Goal: Task Accomplishment & Management: Manage account settings

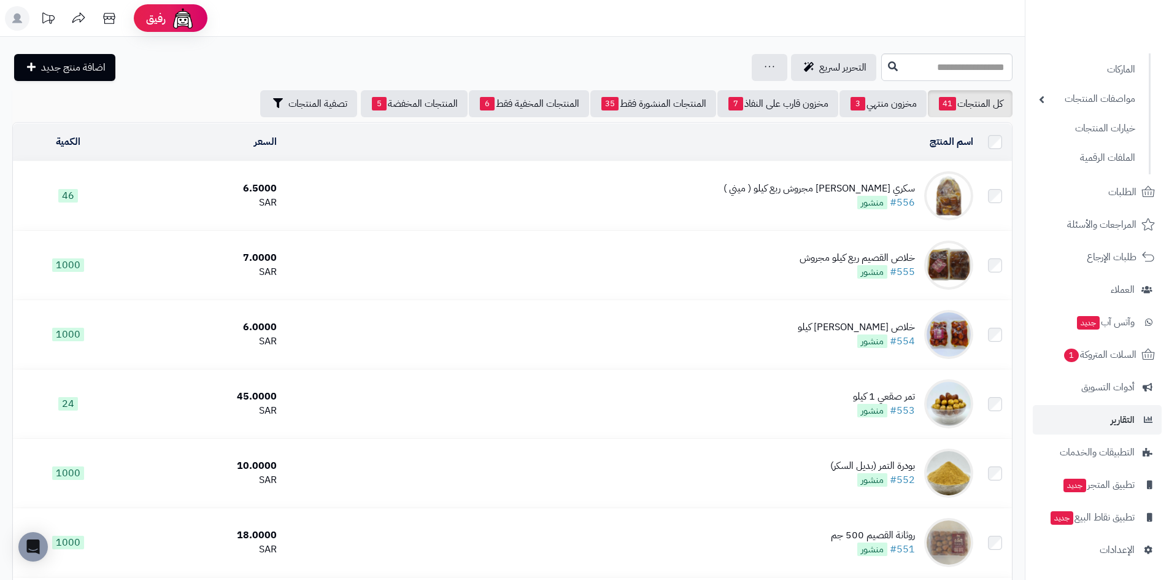
scroll to position [123, 0]
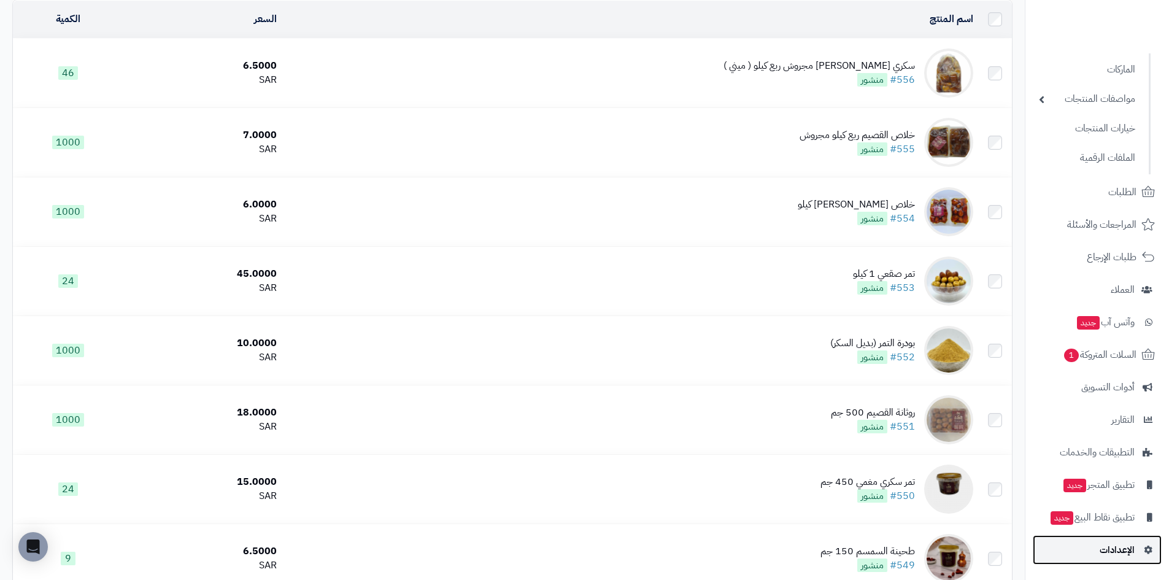
click at [1132, 548] on span "الإعدادات" at bounding box center [1117, 549] width 35 height 17
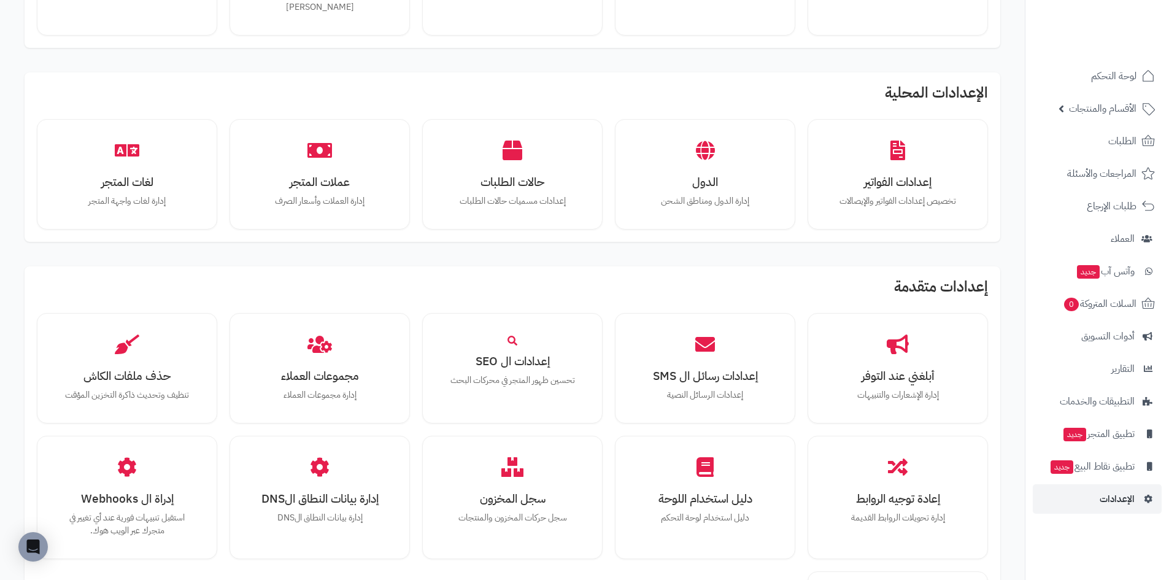
scroll to position [509, 0]
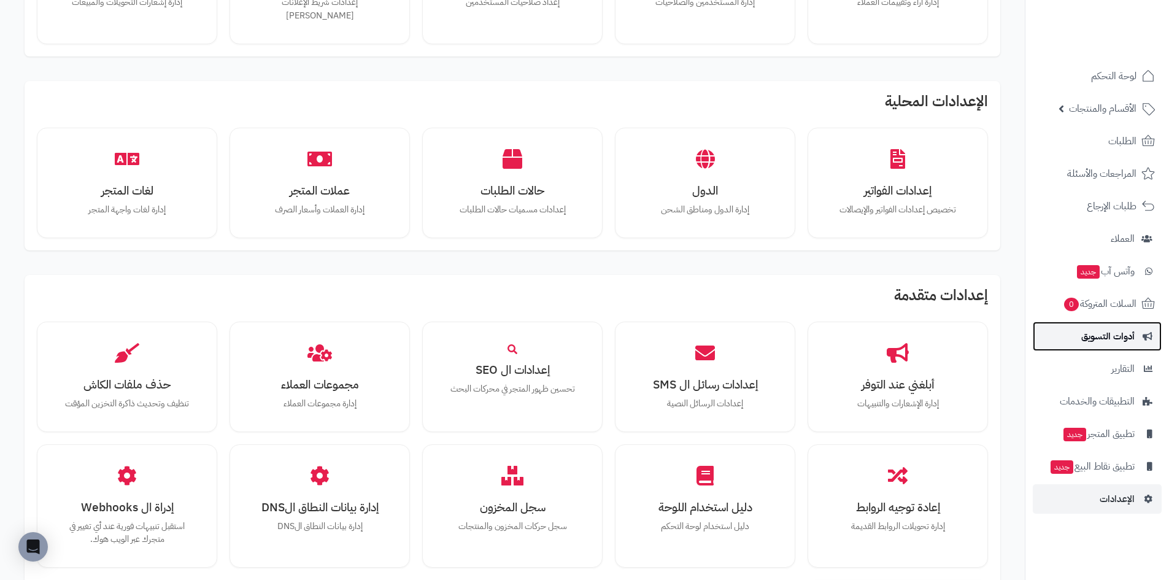
click at [1108, 341] on span "أدوات التسويق" at bounding box center [1108, 336] width 53 height 17
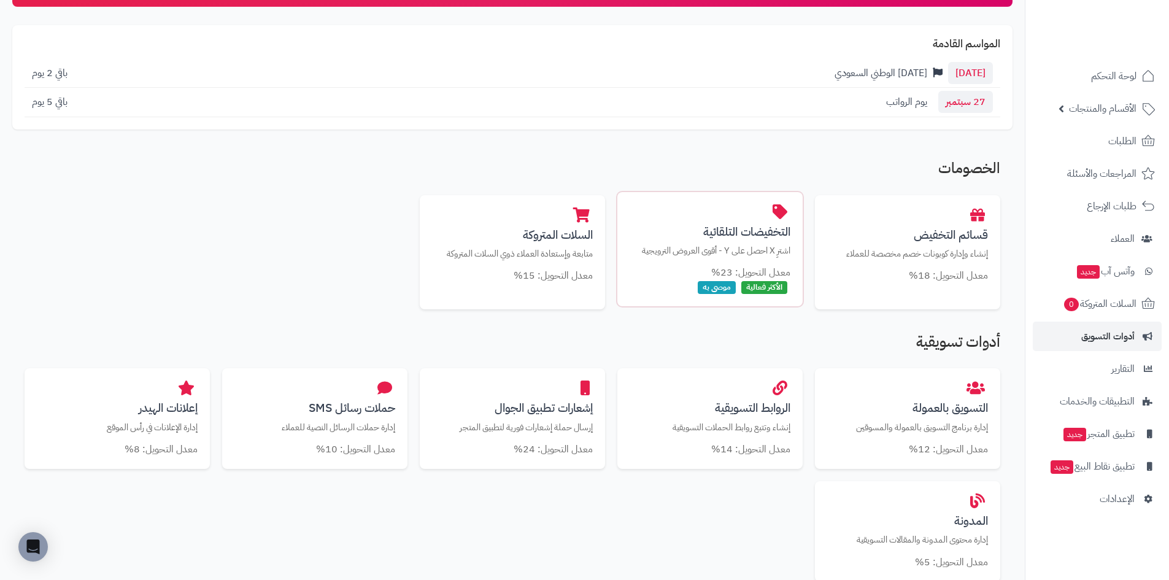
scroll to position [1, 0]
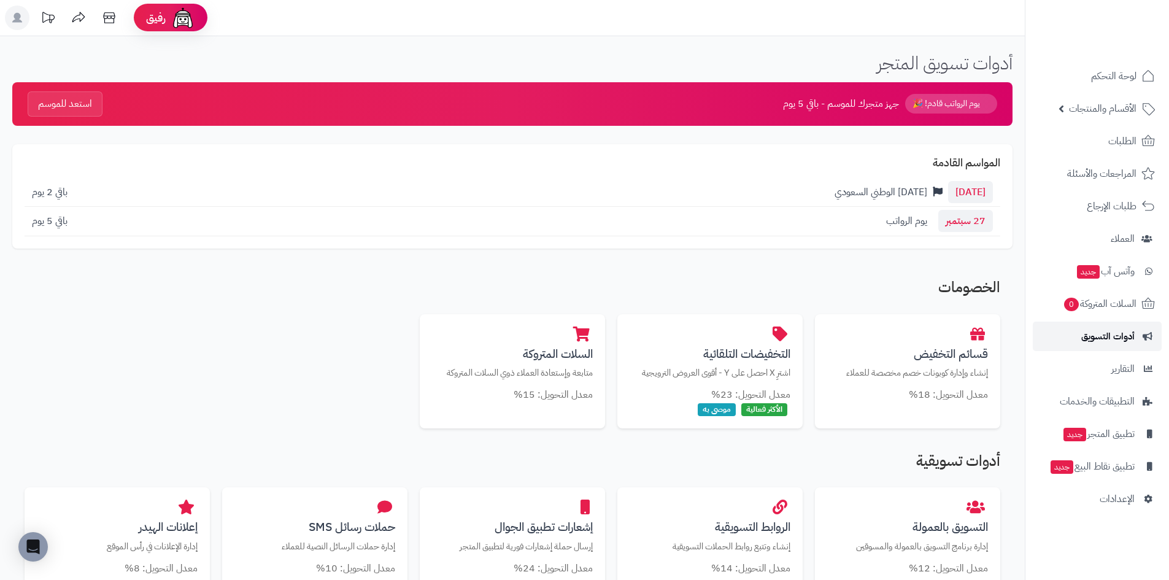
click at [1123, 338] on span "أدوات التسويق" at bounding box center [1108, 336] width 53 height 17
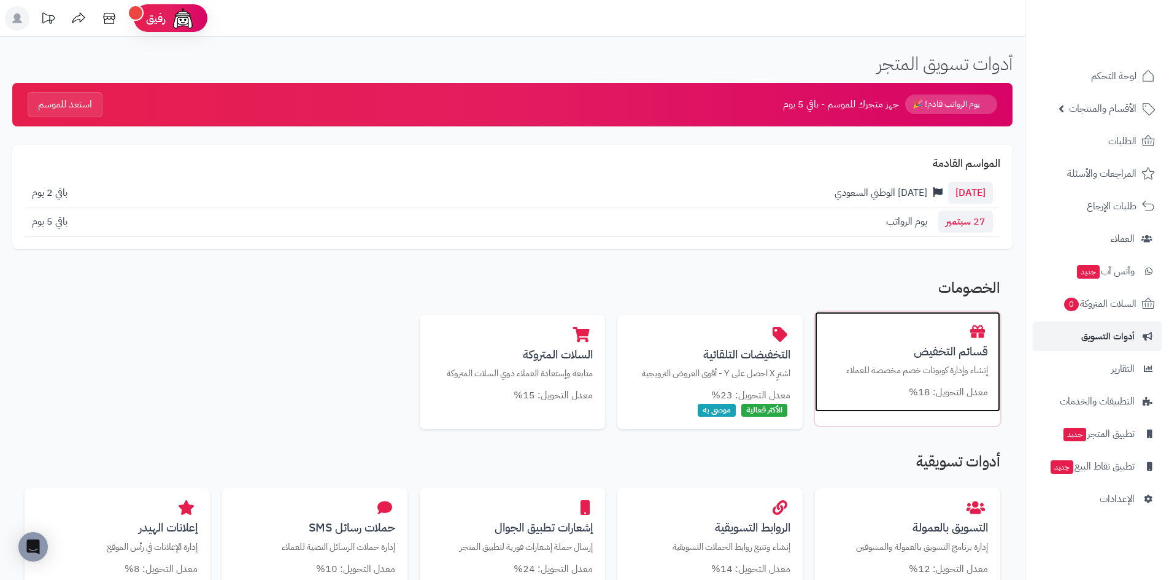
click at [975, 362] on div "قسائم التخفيض إنشاء وإدارة كوبونات خصم مخصصة للعملاء معدل التحويل: 18%" at bounding box center [907, 362] width 185 height 101
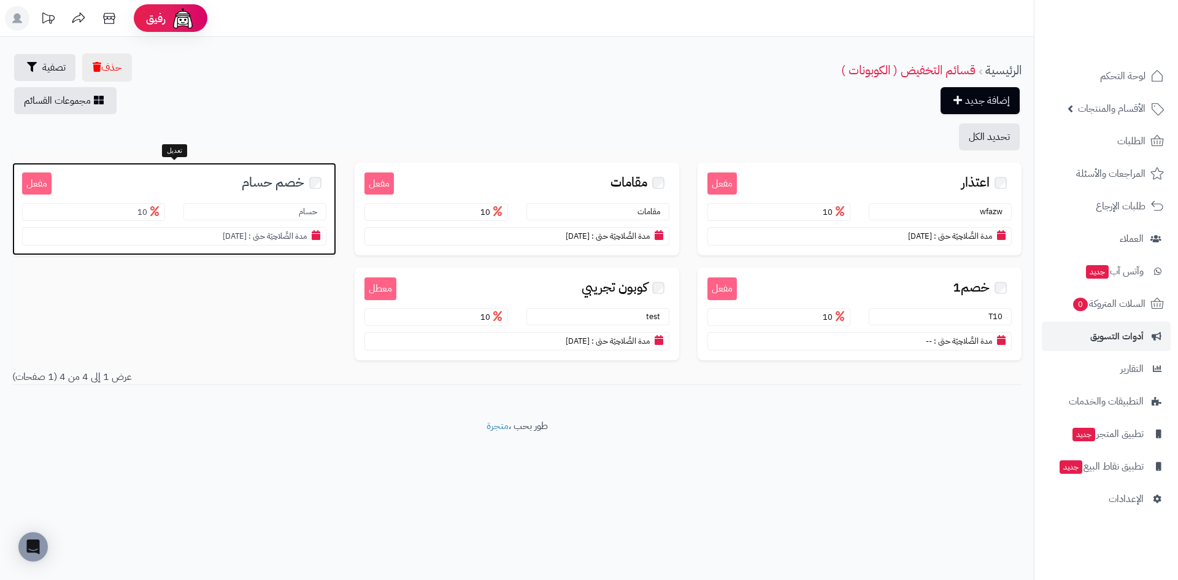
click at [214, 209] on section "حسام" at bounding box center [255, 212] width 143 height 18
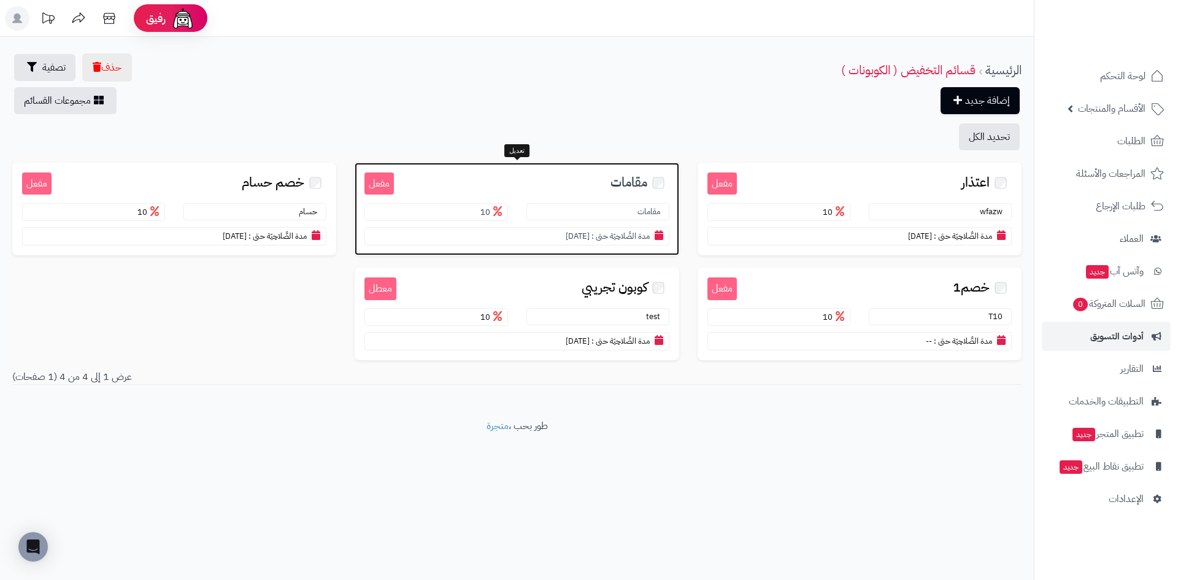
click at [635, 185] on span "مقامات" at bounding box center [629, 183] width 37 height 14
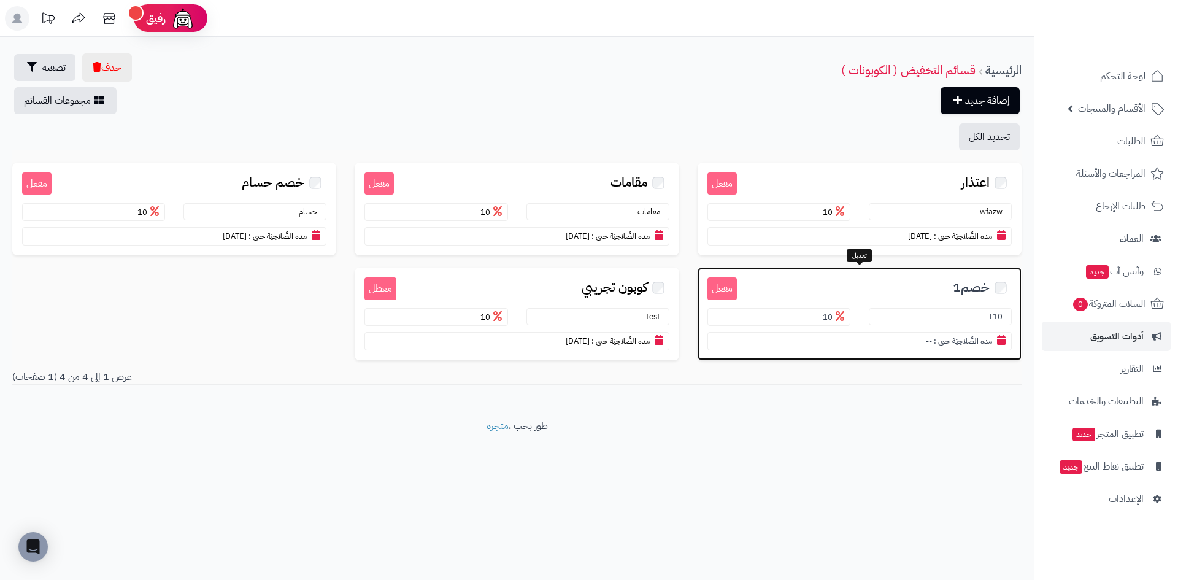
click at [980, 288] on span "خصم1" at bounding box center [971, 288] width 37 height 14
click at [931, 307] on div "مفعل خصم1 T10 10 مدة الصَّلاحِيَة حتى : --" at bounding box center [860, 314] width 324 height 93
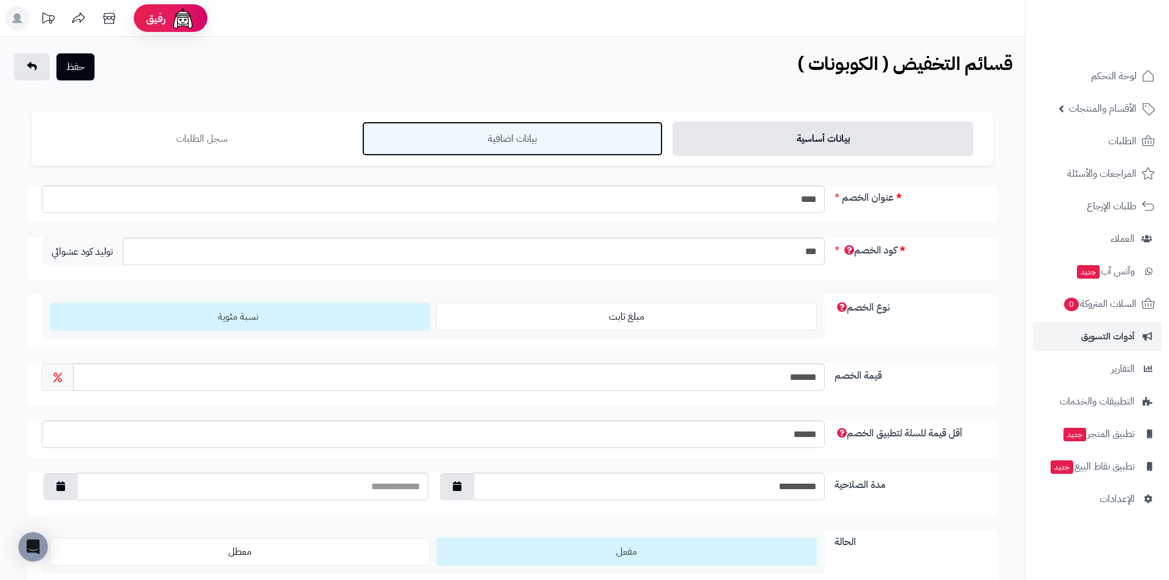
click at [515, 152] on link "بيانات اضافية" at bounding box center [512, 139] width 301 height 34
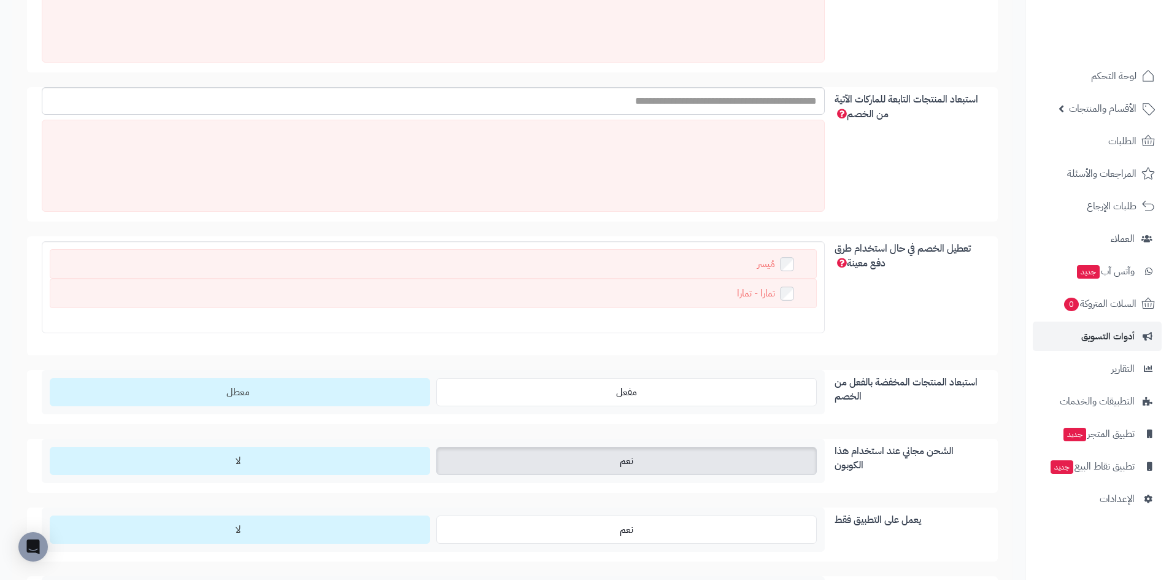
scroll to position [807, 0]
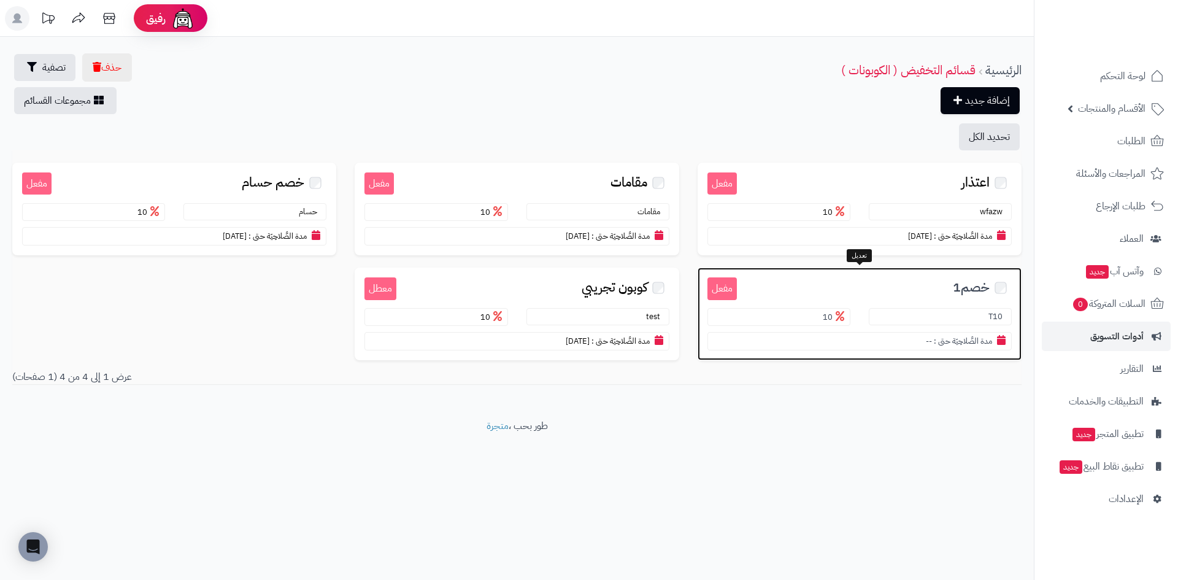
click at [913, 288] on h3 "خصم1" at bounding box center [874, 286] width 275 height 18
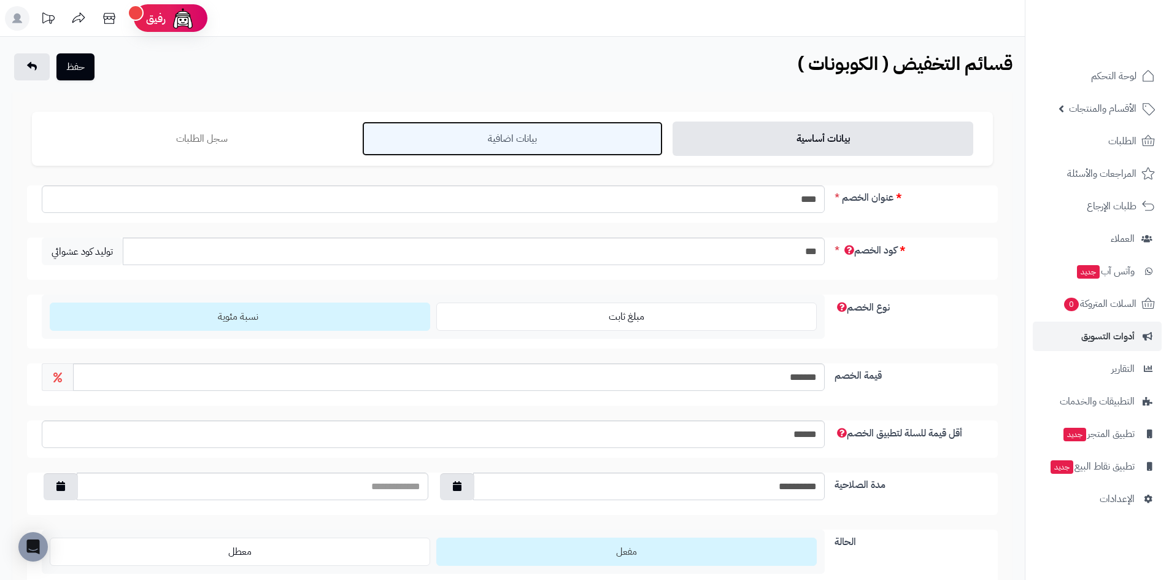
click at [540, 134] on link "بيانات اضافية" at bounding box center [512, 139] width 301 height 34
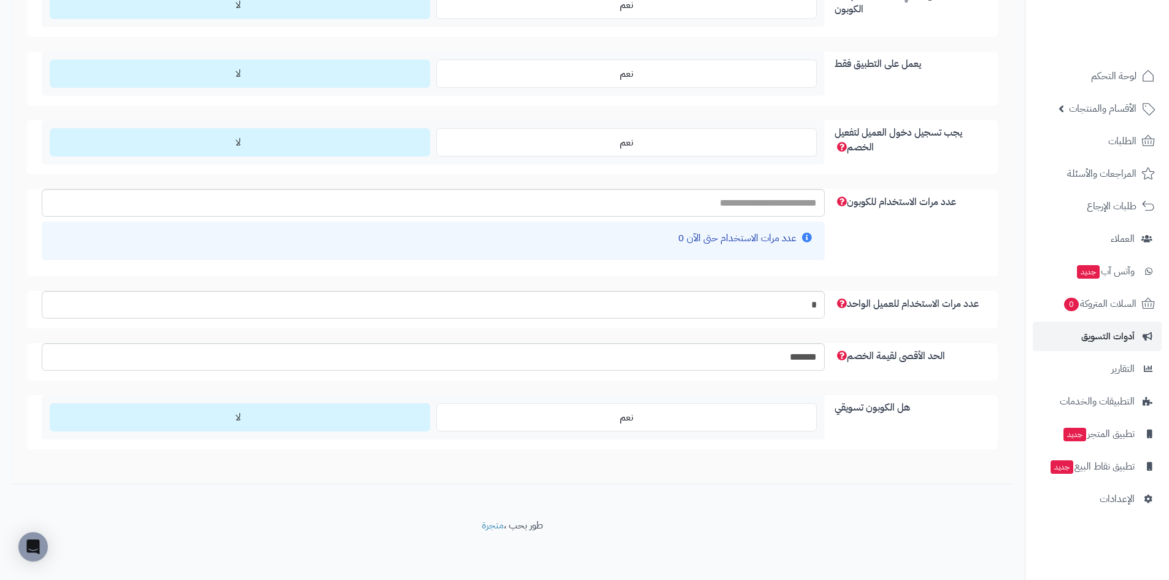
scroll to position [869, 0]
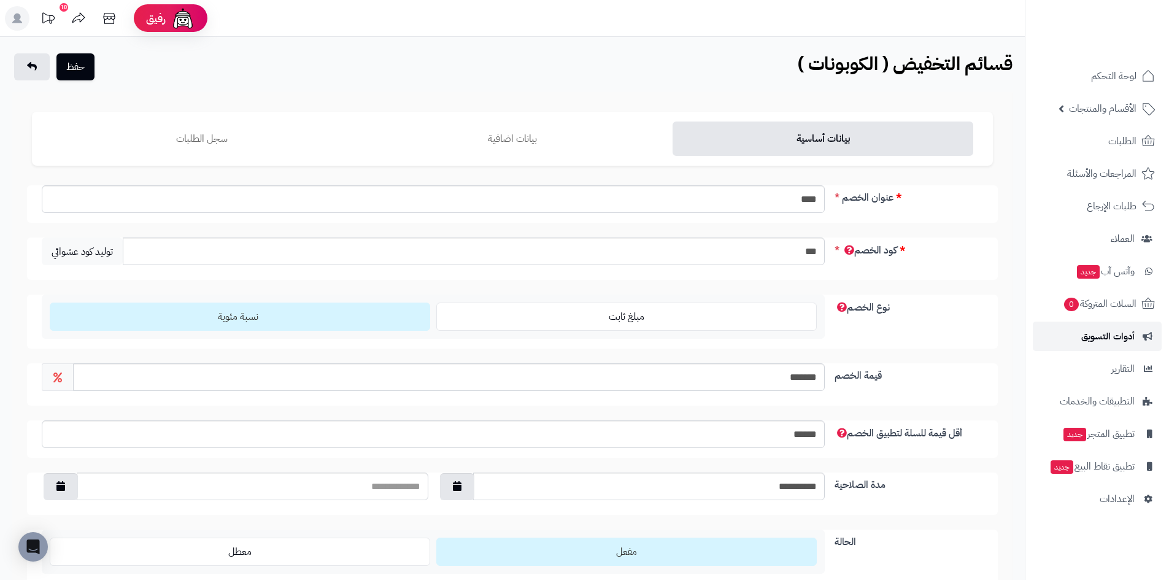
click at [1097, 329] on span "أدوات التسويق" at bounding box center [1108, 336] width 53 height 17
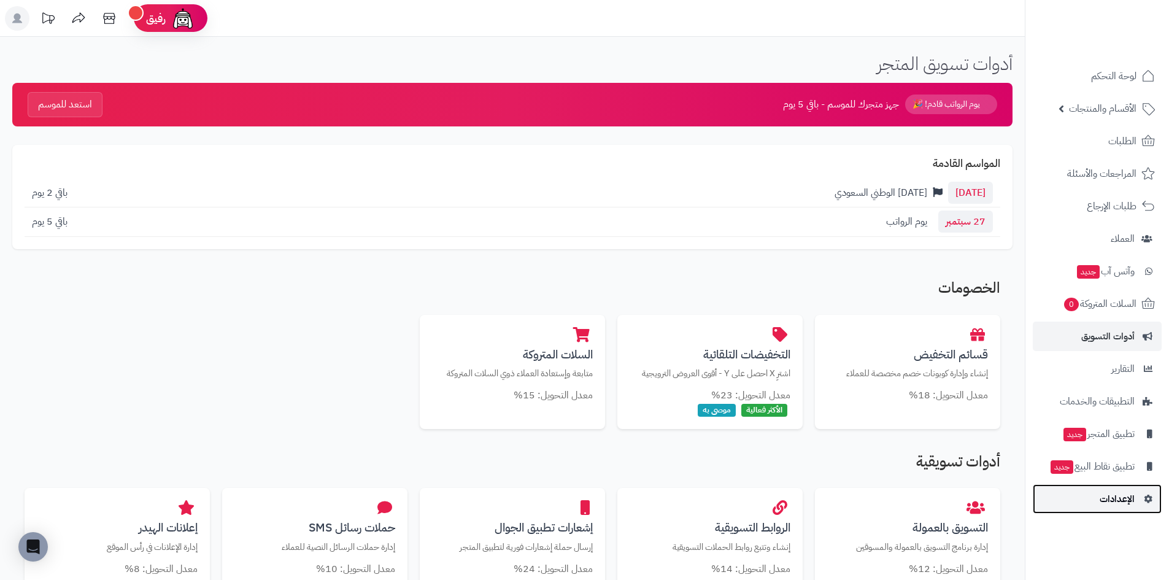
click at [1128, 508] on link "الإعدادات" at bounding box center [1097, 498] width 129 height 29
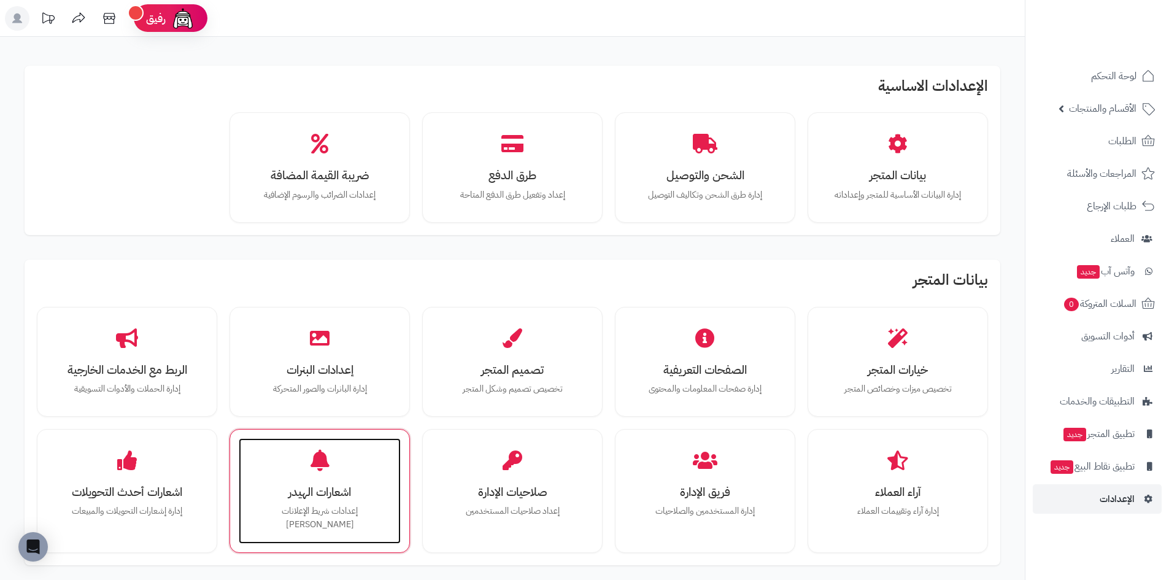
click at [336, 486] on h3 "اشعارات الهيدر" at bounding box center [319, 492] width 137 height 13
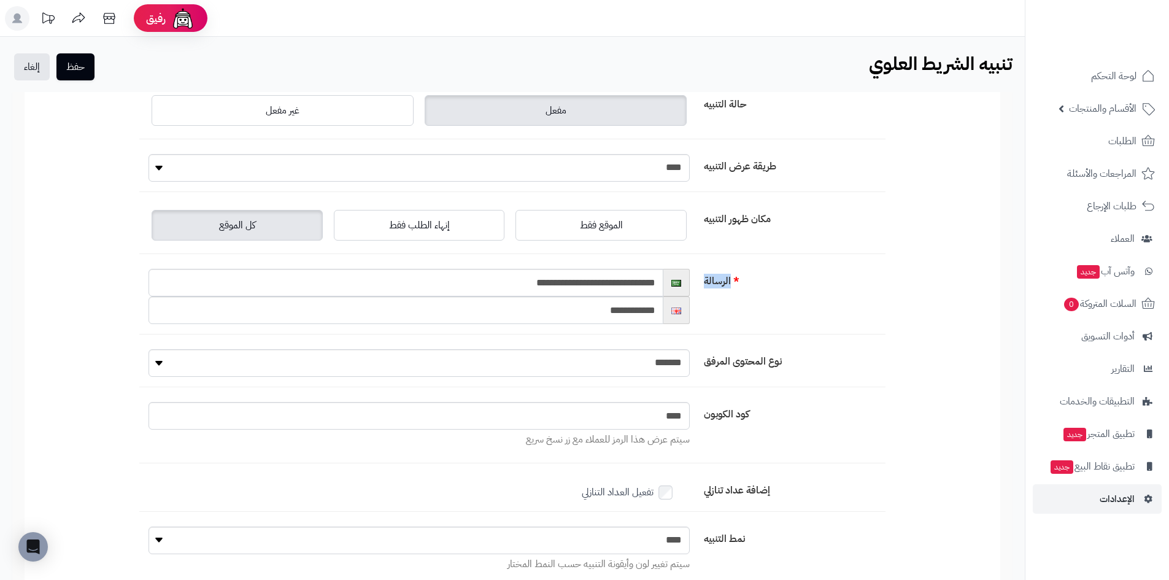
drag, startPoint x: 759, startPoint y: 288, endPoint x: 704, endPoint y: 286, distance: 55.3
click at [704, 286] on label "الرسالة" at bounding box center [792, 279] width 187 height 20
click at [719, 329] on div "**********" at bounding box center [512, 302] width 746 height 66
click at [516, 277] on input "**********" at bounding box center [406, 283] width 515 height 28
click at [662, 427] on input "***" at bounding box center [419, 416] width 541 height 28
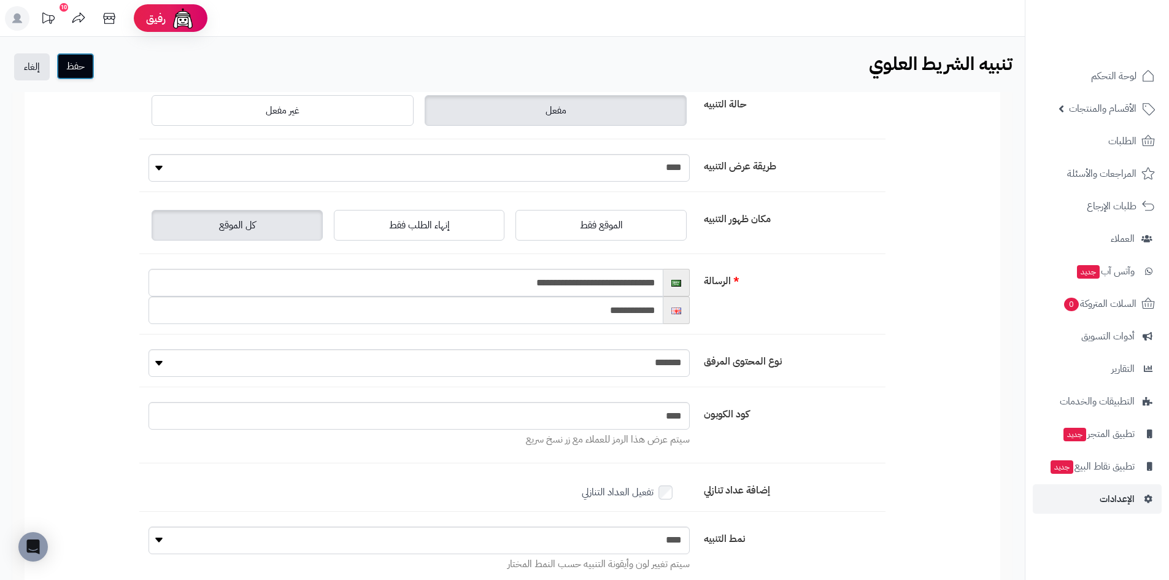
click at [72, 64] on button "حفظ" at bounding box center [75, 66] width 38 height 27
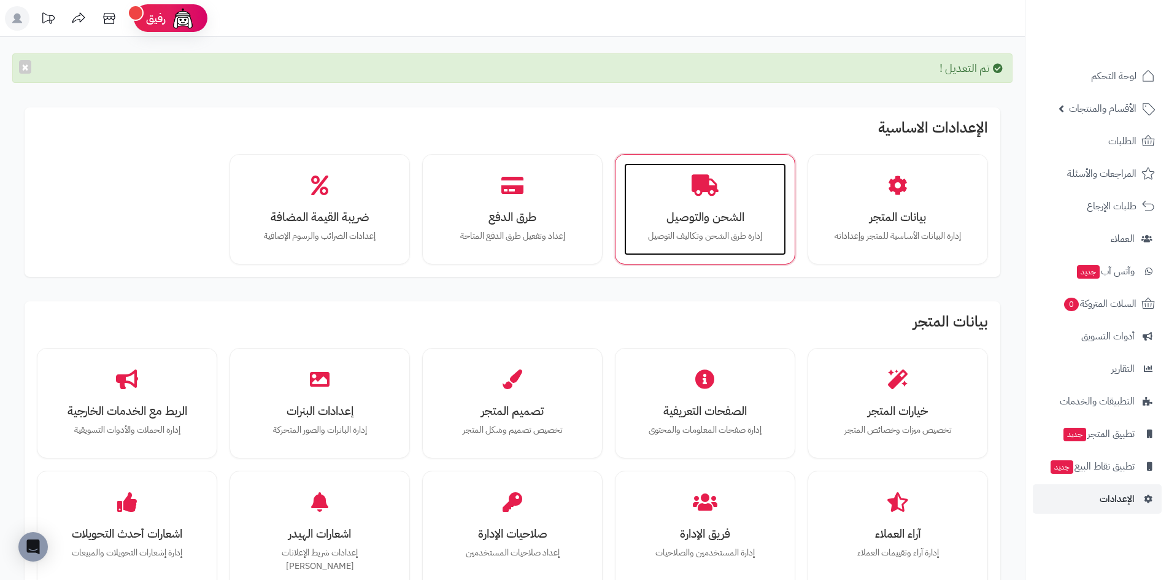
click at [716, 207] on div "الشحن والتوصيل إدارة طرق الشحن وتكاليف التوصيل" at bounding box center [705, 209] width 162 height 92
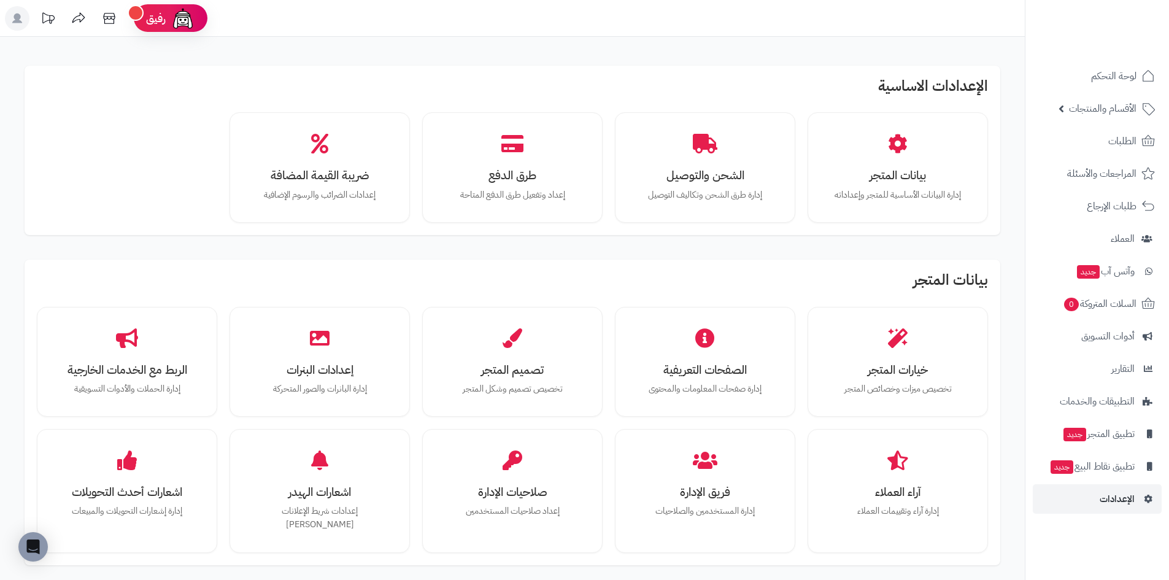
click at [1111, 321] on ul "لوحة التحكم الأقسام والمنتجات المنتجات الأقسام الماركات مواصفات المنتجات مواصفا…" at bounding box center [1098, 287] width 144 height 452
click at [1117, 338] on span "أدوات التسويق" at bounding box center [1108, 336] width 53 height 17
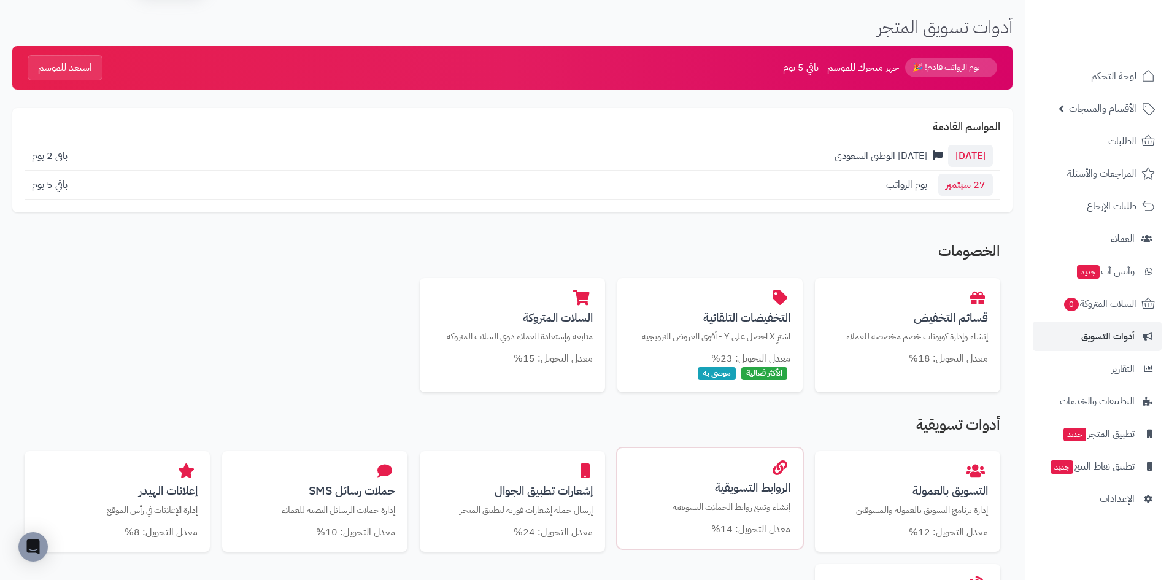
scroll to position [184, 0]
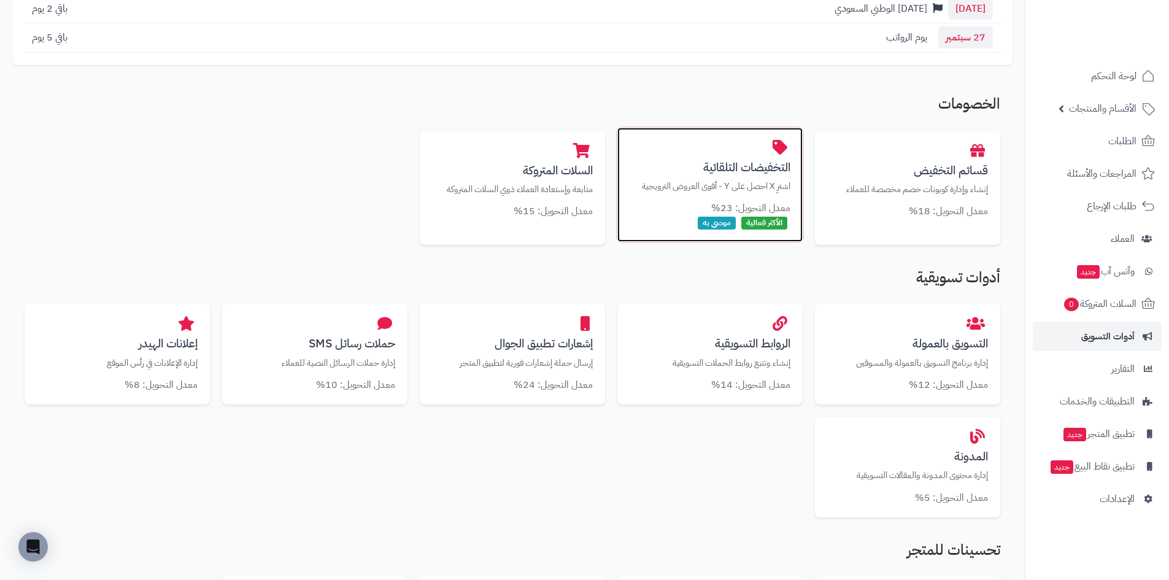
click at [745, 180] on p "اشترِ X احصل على Y - أقوى العروض الترويجية" at bounding box center [710, 186] width 161 height 13
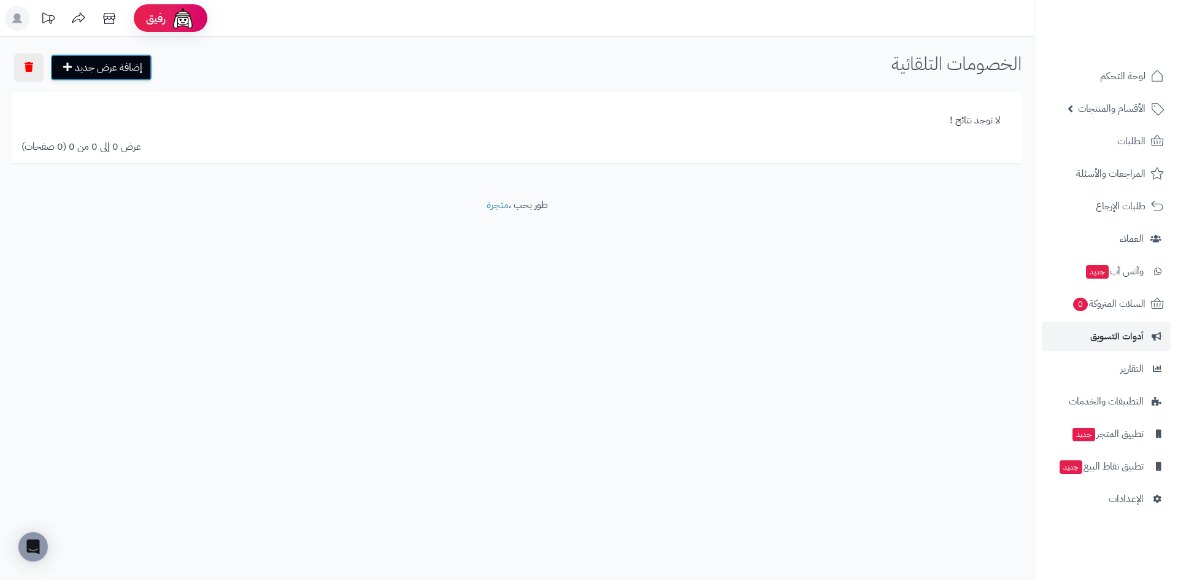
click at [90, 58] on link "إضافة عرض جديد" at bounding box center [101, 67] width 102 height 27
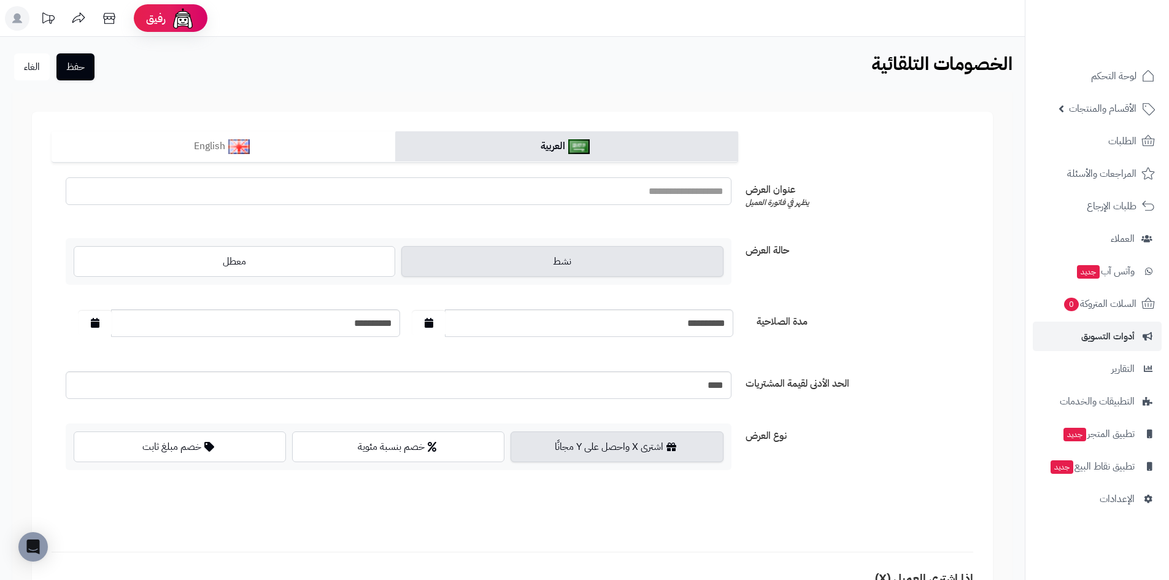
click at [569, 195] on input "text" at bounding box center [399, 191] width 666 height 28
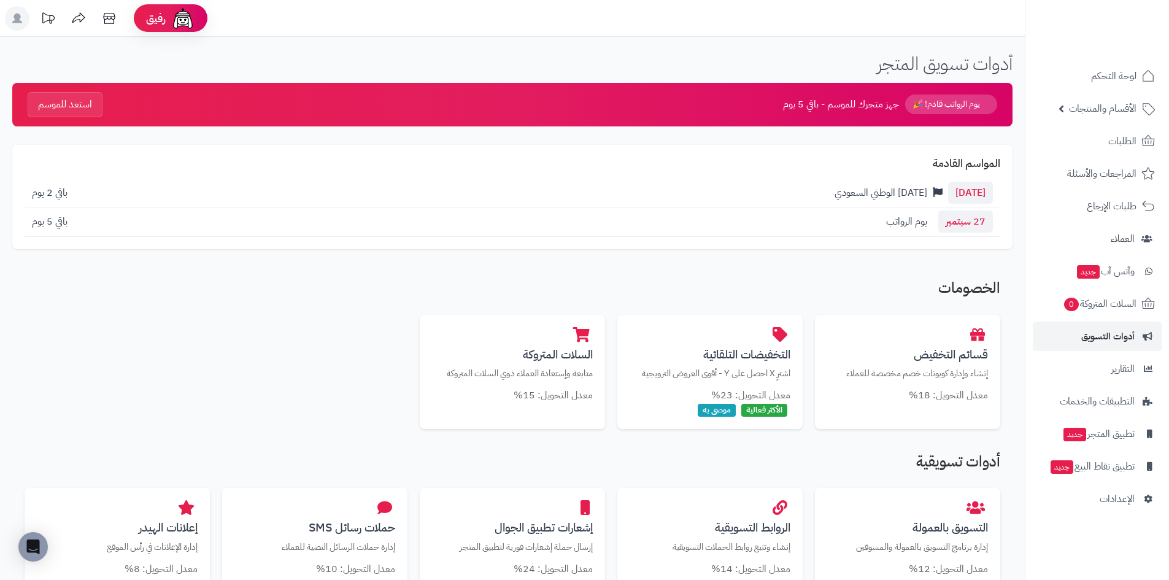
scroll to position [184, 0]
